Goal: Task Accomplishment & Management: Manage account settings

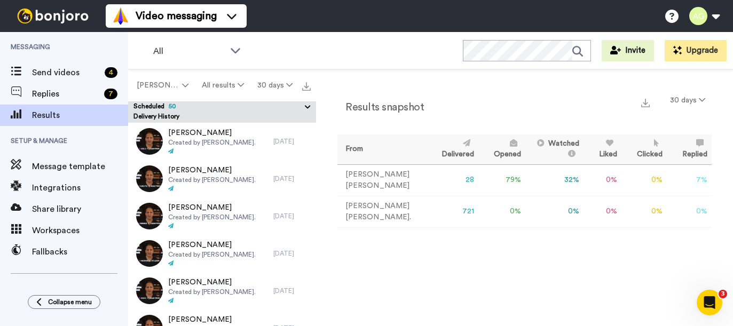
click at [305, 109] on icon at bounding box center [308, 107] width 10 height 11
click at [706, 295] on icon "Open Intercom Messenger" at bounding box center [708, 301] width 18 height 18
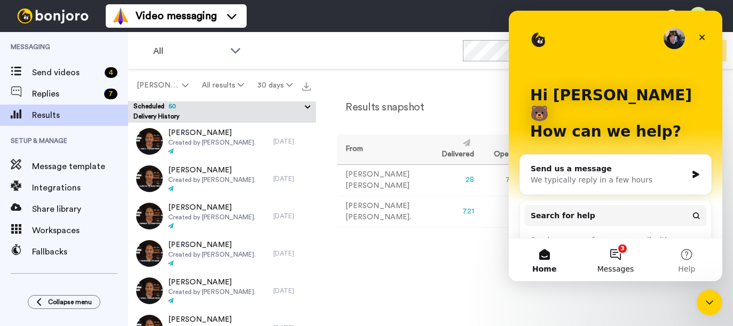
click at [615, 253] on button "3 Messages" at bounding box center [614, 259] width 71 height 43
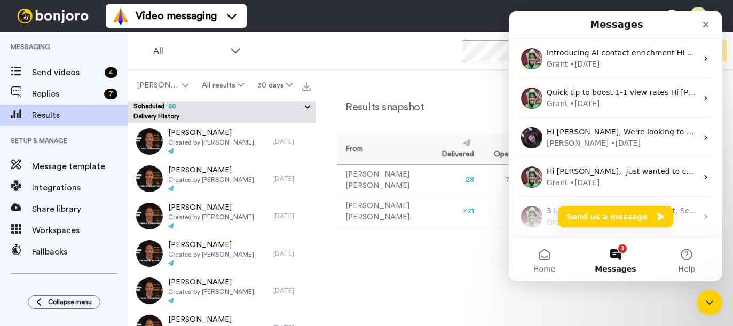
click at [436, 287] on div "Results snapshot 30 days From Delivered Opened Watched Liked Clicked Replied Fa…" at bounding box center [524, 200] width 417 height 262
click at [357, 212] on td "Adam Goldman." at bounding box center [381, 211] width 89 height 31
click at [712, 298] on icon "Close Intercom Messenger" at bounding box center [707, 301] width 13 height 13
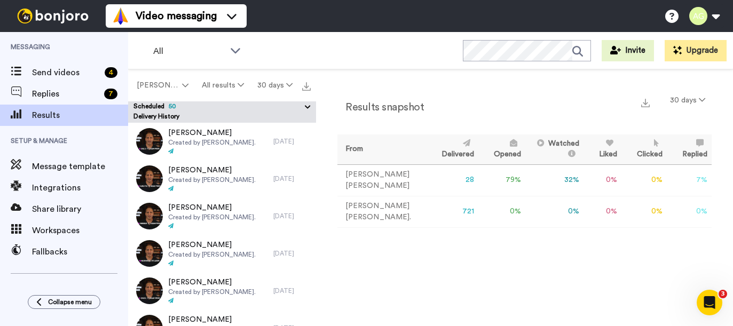
click at [347, 213] on td "Adam Goldman." at bounding box center [381, 211] width 89 height 31
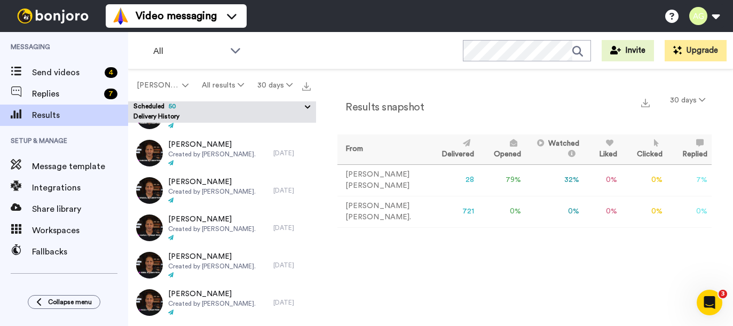
scroll to position [682, 0]
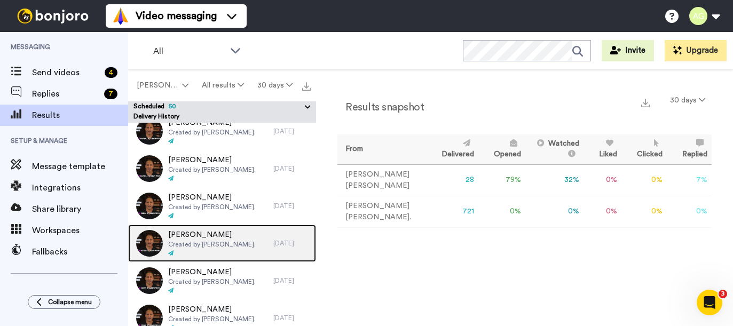
click at [258, 239] on div "Rivera, Hugo Created by Adam Goldman." at bounding box center [200, 243] width 145 height 37
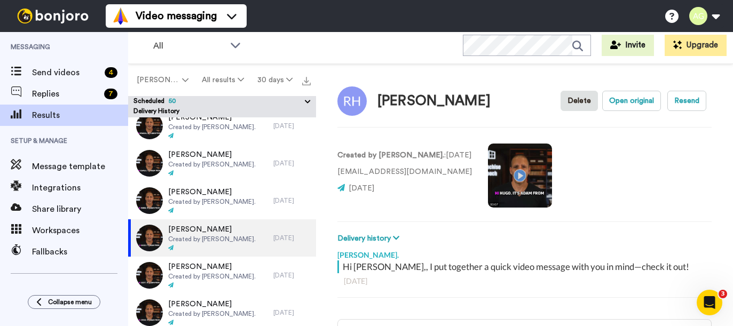
scroll to position [12, 0]
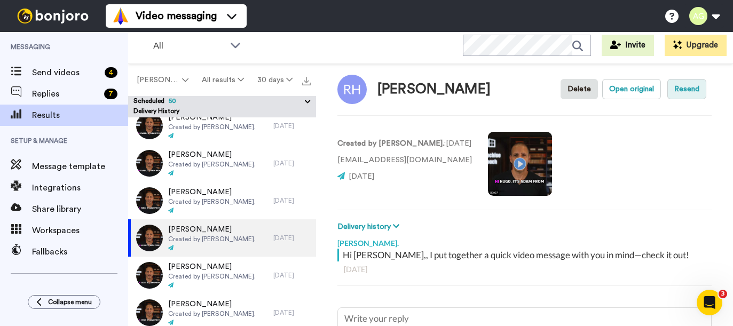
click at [689, 87] on button "Resend" at bounding box center [686, 89] width 39 height 20
click at [615, 93] on button "Open original" at bounding box center [631, 89] width 59 height 20
type textarea "x"
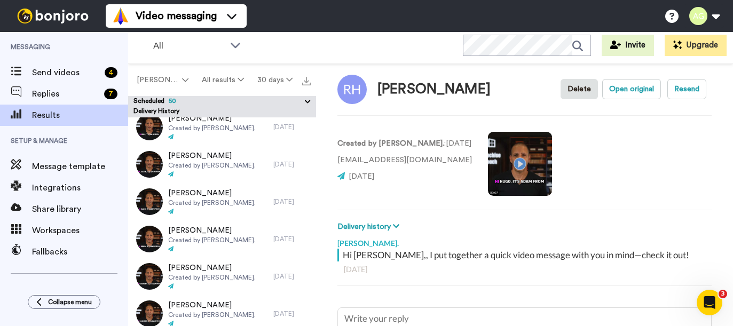
scroll to position [0, 0]
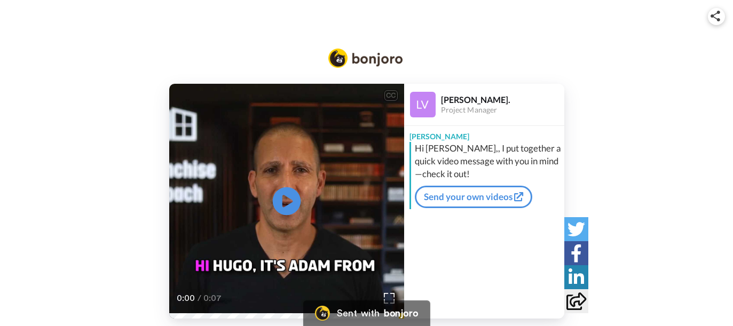
click at [284, 199] on icon "Play/Pause" at bounding box center [286, 201] width 28 height 51
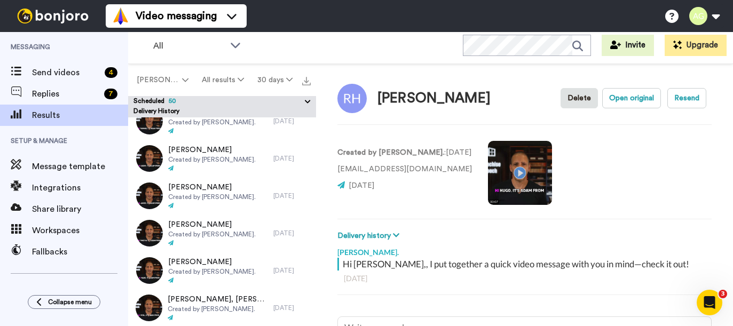
scroll to position [2483, 0]
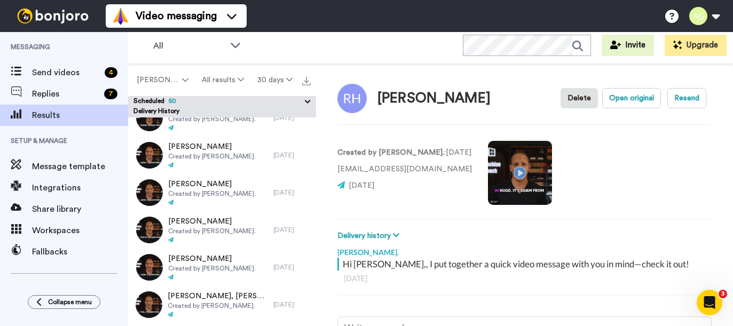
type textarea "x"
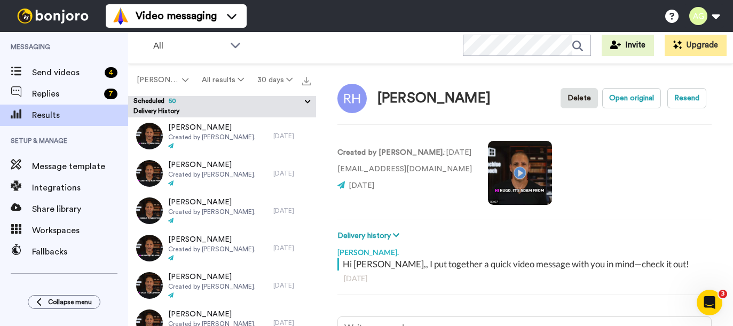
type textarea "x"
